Goal: Task Accomplishment & Management: Manage account settings

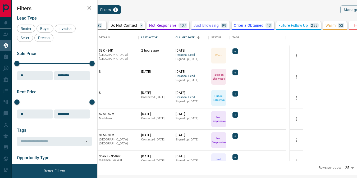
scroll to position [127, 253]
click at [46, 28] on span "Buyer" at bounding box center [44, 28] width 13 height 4
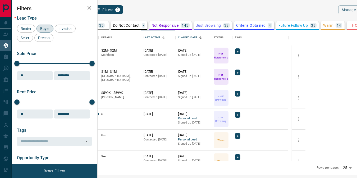
click at [168, 39] on div "Last Active" at bounding box center [163, 37] width 7 height 7
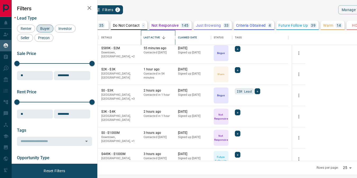
scroll to position [20, 0]
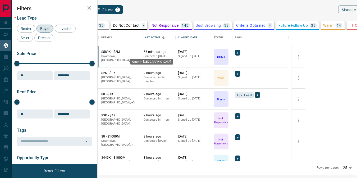
click at [95, 52] on icon "Open in New Tab" at bounding box center [93, 52] width 4 height 4
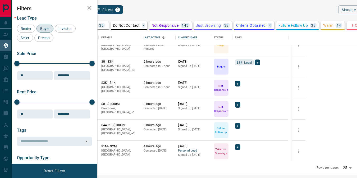
scroll to position [56, 0]
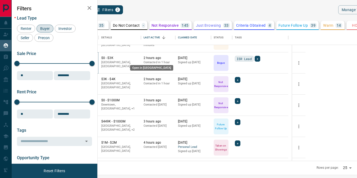
click at [95, 58] on icon "Open in New Tab" at bounding box center [93, 58] width 4 height 4
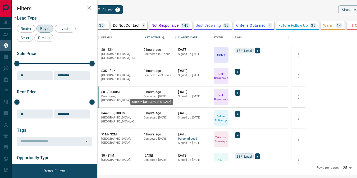
click at [94, 91] on icon "Open in New Tab" at bounding box center [92, 92] width 3 height 3
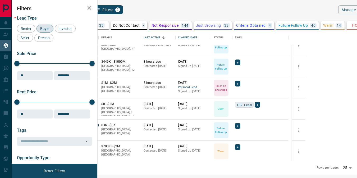
scroll to position [117, 0]
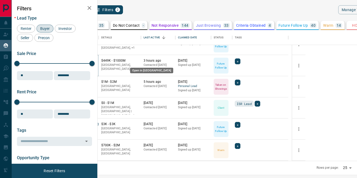
click at [95, 60] on icon "Open in New Tab" at bounding box center [93, 60] width 4 height 4
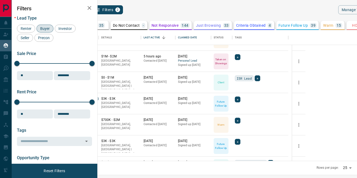
scroll to position [144, 0]
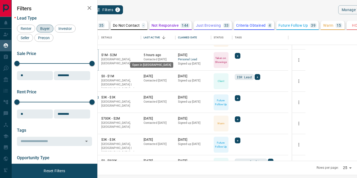
click at [94, 54] on icon "Open in New Tab" at bounding box center [92, 54] width 3 height 3
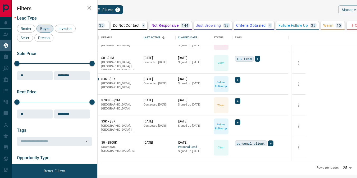
scroll to position [164, 0]
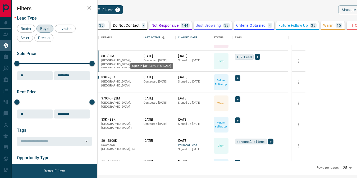
click at [95, 56] on icon "Open in New Tab" at bounding box center [93, 56] width 4 height 4
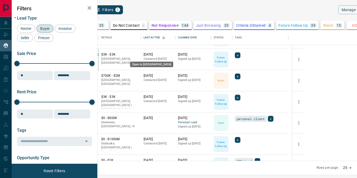
click at [94, 54] on icon "Open in New Tab" at bounding box center [92, 54] width 3 height 3
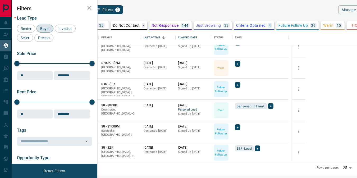
scroll to position [201, 0]
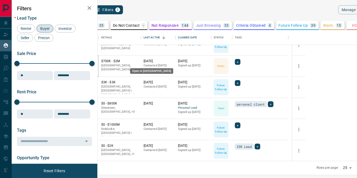
click at [94, 60] on icon "Open in New Tab" at bounding box center [92, 61] width 3 height 3
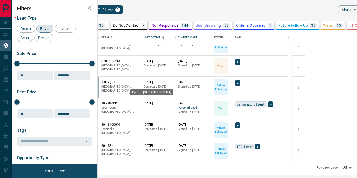
click at [95, 83] on icon "Open in New Tab" at bounding box center [93, 82] width 4 height 4
click at [95, 103] on icon "Open in New Tab" at bounding box center [93, 103] width 4 height 4
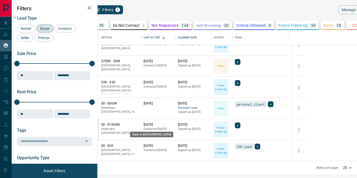
click at [95, 124] on icon "Open in New Tab" at bounding box center [93, 125] width 4 height 4
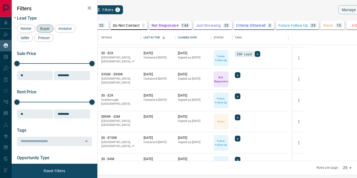
scroll to position [295, 0]
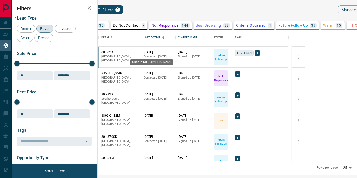
click at [95, 51] on icon "Open in New Tab" at bounding box center [93, 52] width 4 height 4
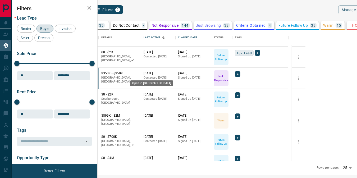
click at [95, 72] on icon "Open in New Tab" at bounding box center [93, 73] width 4 height 4
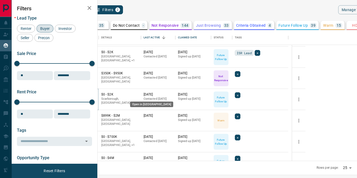
click at [95, 94] on icon "Open in New Tab" at bounding box center [93, 94] width 4 height 4
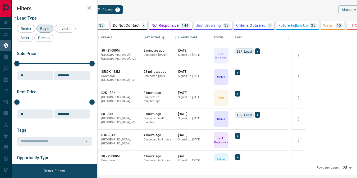
click at [300, 168] on body "Lead Transfers Claim Leads My Leads Tasks Opportunities Deals Campaigns Automat…" at bounding box center [178, 85] width 357 height 171
click at [43, 30] on div at bounding box center [178, 89] width 357 height 178
click at [25, 30] on span "Renter" at bounding box center [26, 28] width 15 height 4
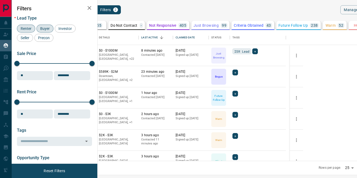
click at [43, 29] on span "Buyer" at bounding box center [44, 28] width 13 height 4
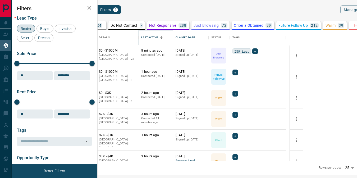
click at [164, 36] on icon "Sort" at bounding box center [161, 37] width 5 height 5
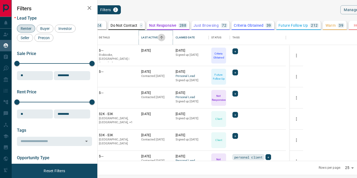
click at [164, 36] on icon "Sort" at bounding box center [161, 37] width 5 height 5
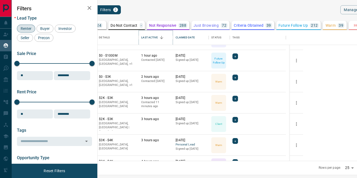
scroll to position [17, 0]
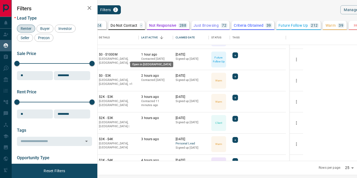
click at [92, 53] on icon "Open in New Tab" at bounding box center [90, 54] width 3 height 3
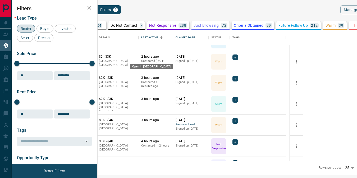
click at [92, 56] on icon "Open in New Tab" at bounding box center [90, 57] width 4 height 4
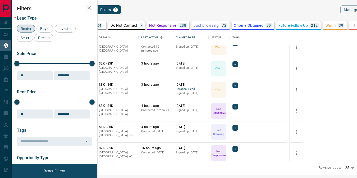
scroll to position [73, 0]
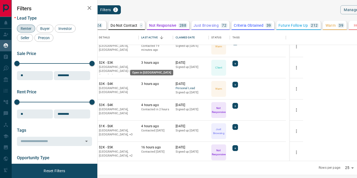
click at [92, 62] on icon "Open in New Tab" at bounding box center [90, 63] width 4 height 4
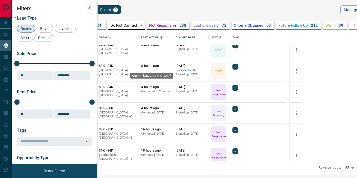
click at [92, 66] on icon "Open in New Tab" at bounding box center [90, 66] width 4 height 4
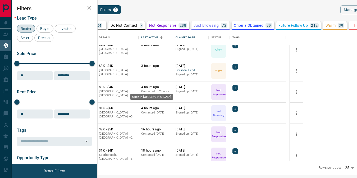
click at [92, 88] on icon "Open in New Tab" at bounding box center [90, 86] width 3 height 3
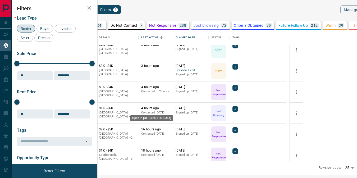
click at [92, 108] on icon "Open in New Tab" at bounding box center [90, 108] width 4 height 4
